Goal: Information Seeking & Learning: Learn about a topic

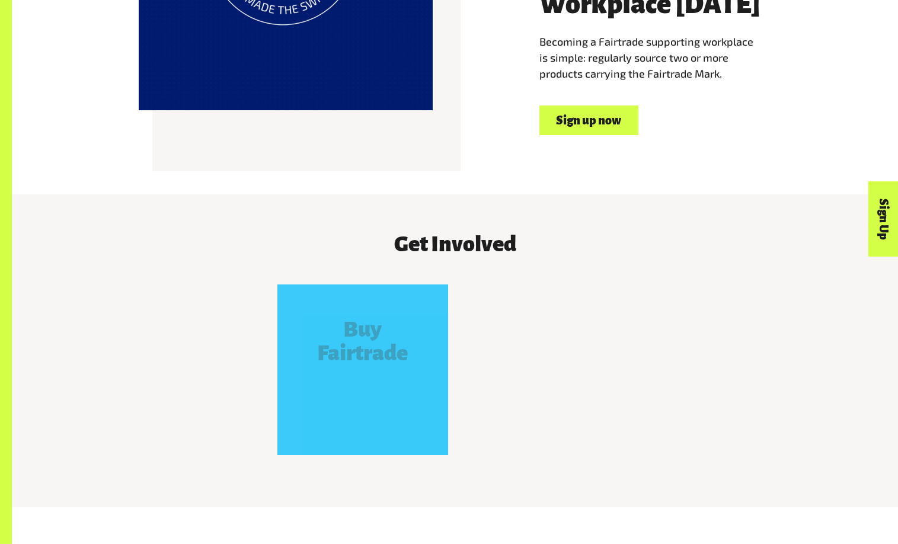
scroll to position [907, 0]
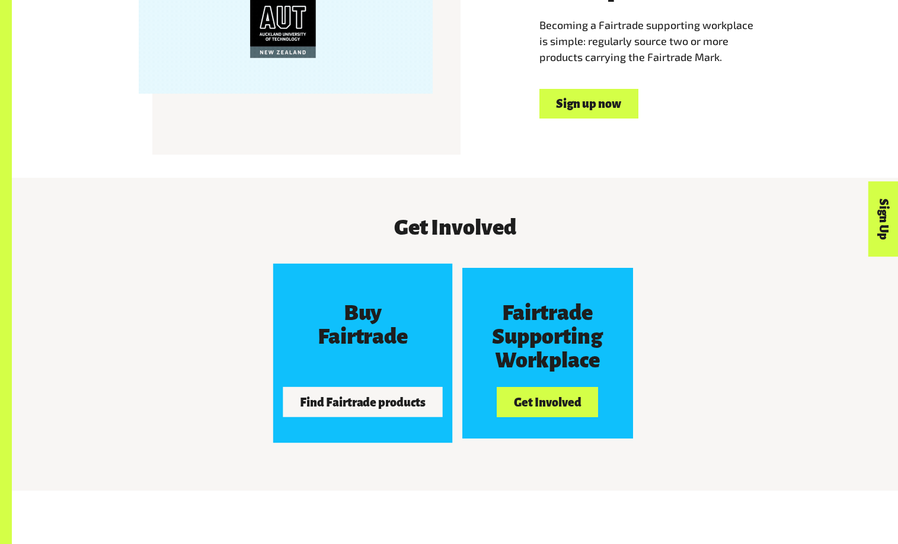
click at [360, 403] on button "Find Fairtrade products" at bounding box center [363, 402] width 160 height 30
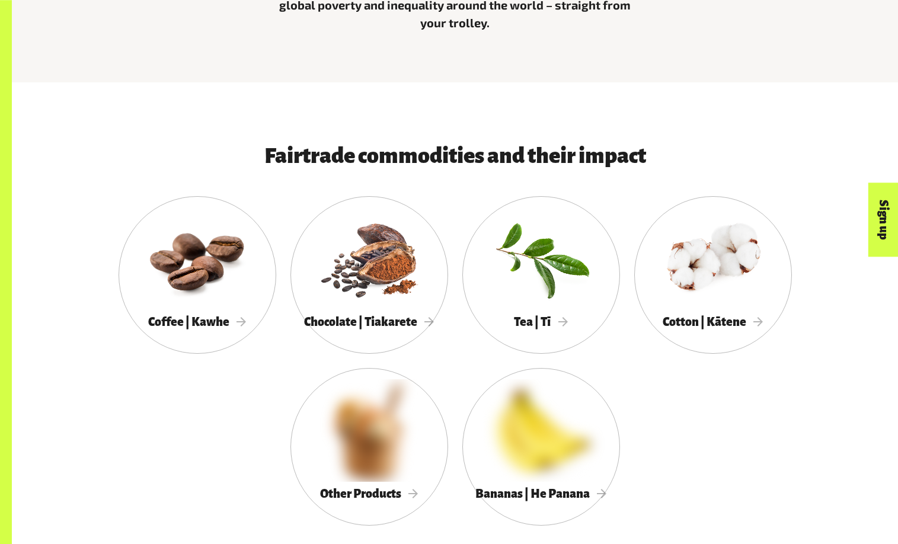
scroll to position [544, 0]
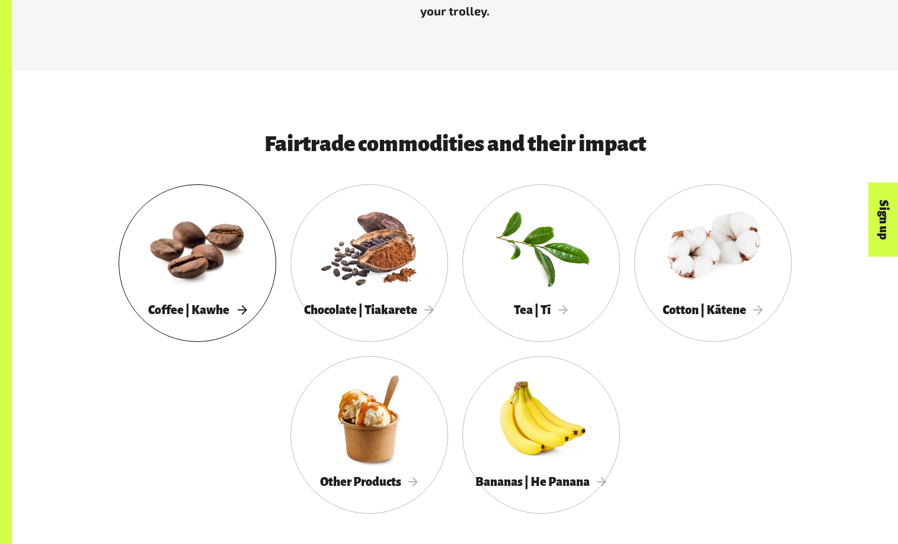
click at [174, 309] on span "Coffee | Kawhe" at bounding box center [197, 309] width 98 height 13
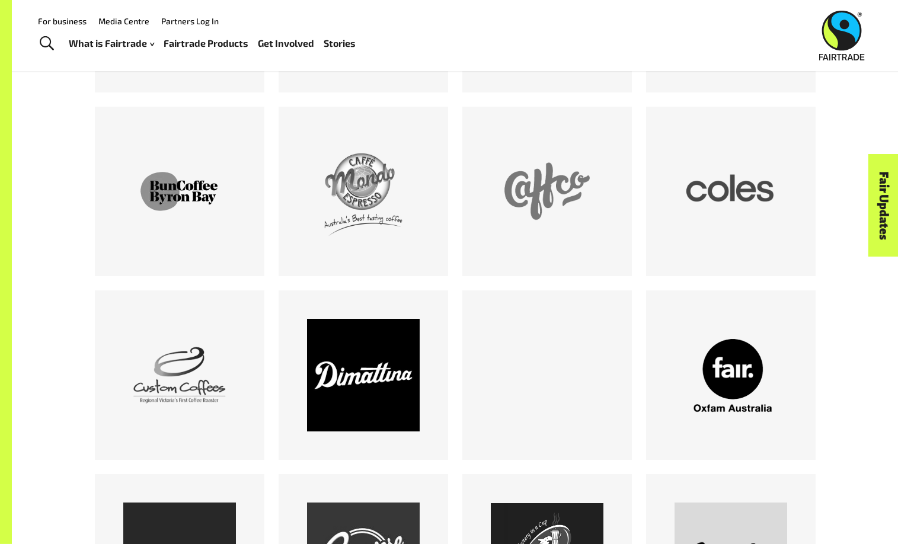
scroll to position [786, 0]
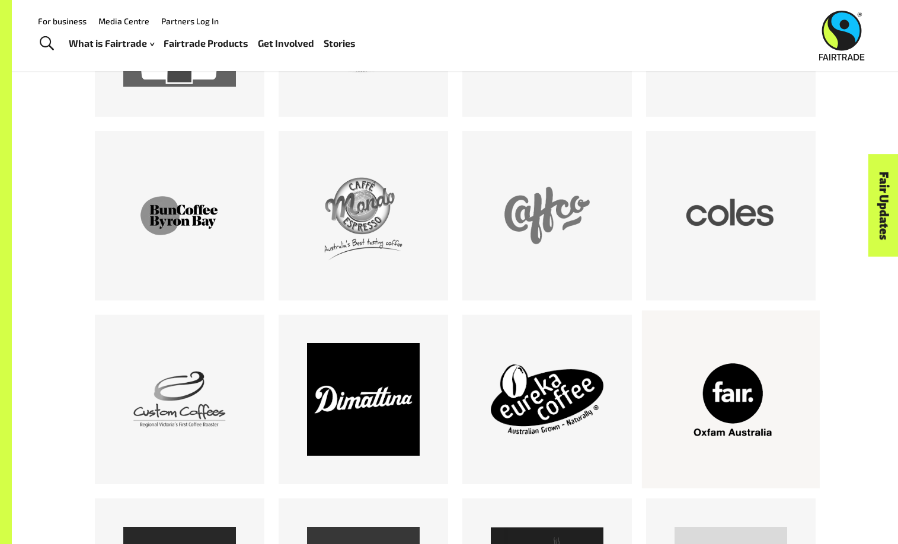
click at [737, 394] on div at bounding box center [730, 399] width 113 height 113
click at [744, 216] on div at bounding box center [730, 215] width 113 height 113
